Goal: Find specific page/section: Find specific page/section

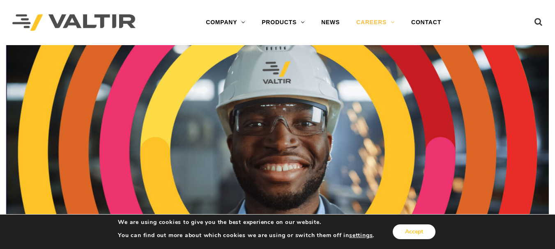
click at [410, 227] on button "Accept" at bounding box center [414, 232] width 43 height 15
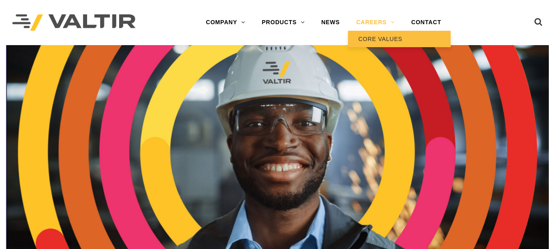
click at [381, 41] on link "CORE VALUES" at bounding box center [399, 39] width 103 height 16
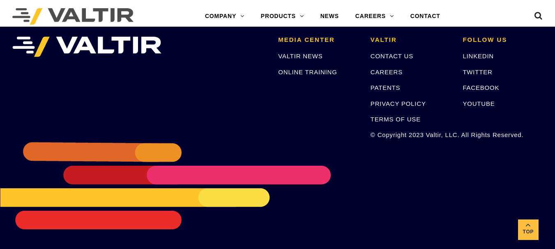
scroll to position [861, 0]
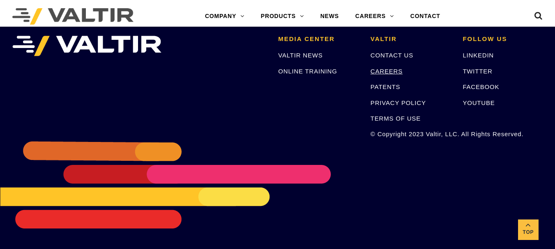
click at [381, 71] on link "CAREERS" at bounding box center [387, 71] width 32 height 7
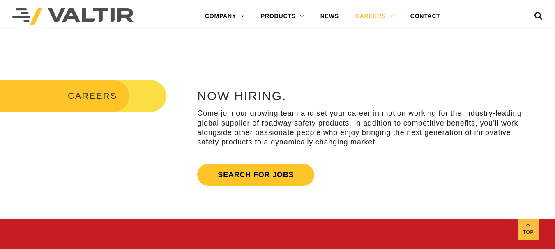
scroll to position [233, 0]
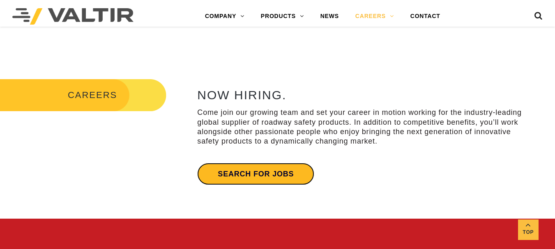
click at [279, 167] on link "Search for jobs" at bounding box center [255, 174] width 117 height 22
